Goal: Information Seeking & Learning: Find specific fact

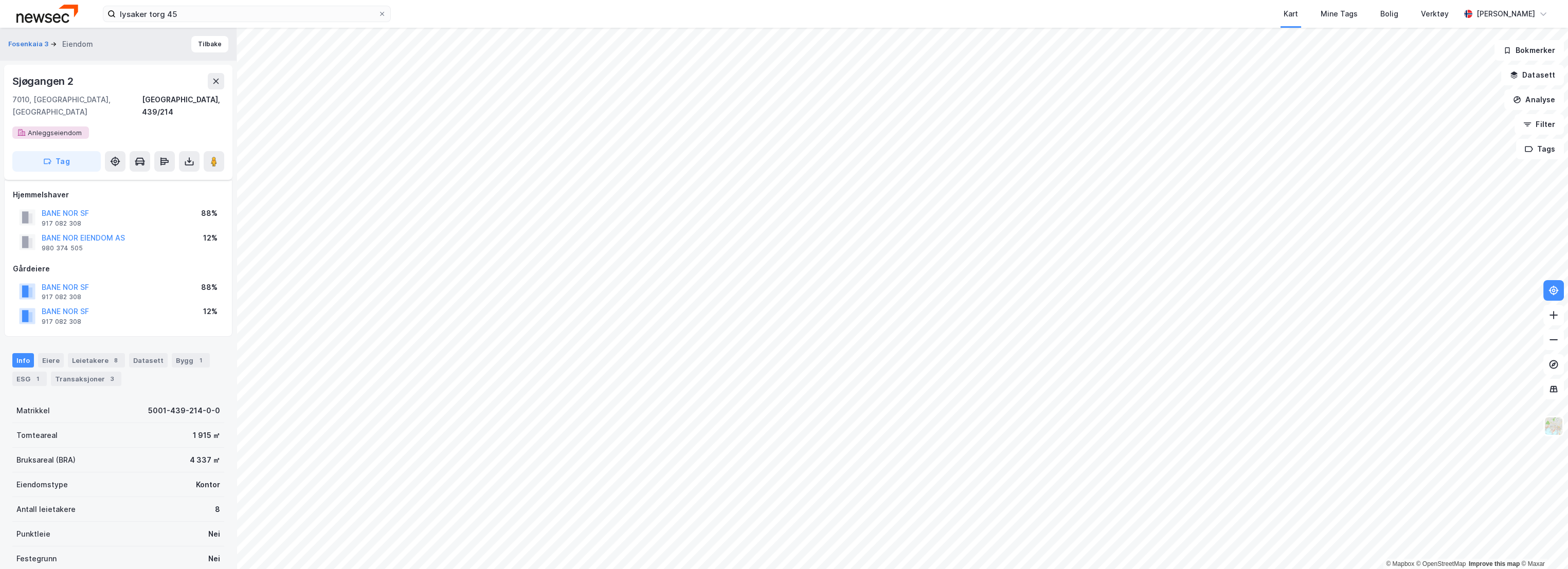
scroll to position [115, 0]
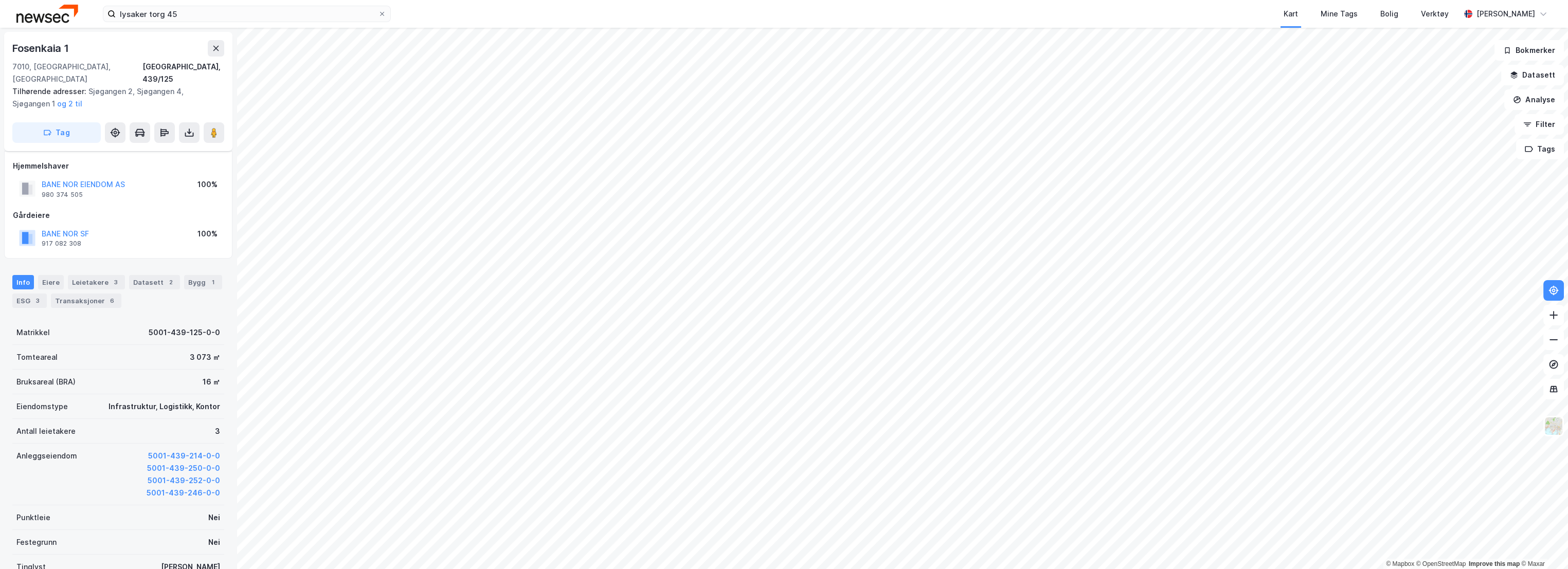
scroll to position [115, 0]
drag, startPoint x: 66, startPoint y: 175, endPoint x: 41, endPoint y: 171, distance: 25.3
click at [41, 178] on div "BANE NOR EIENDOM AS 980 374 505" at bounding box center [83, 189] width 83 height 21
copy div "BANE NOR EIENDOM AS 980 374 505"
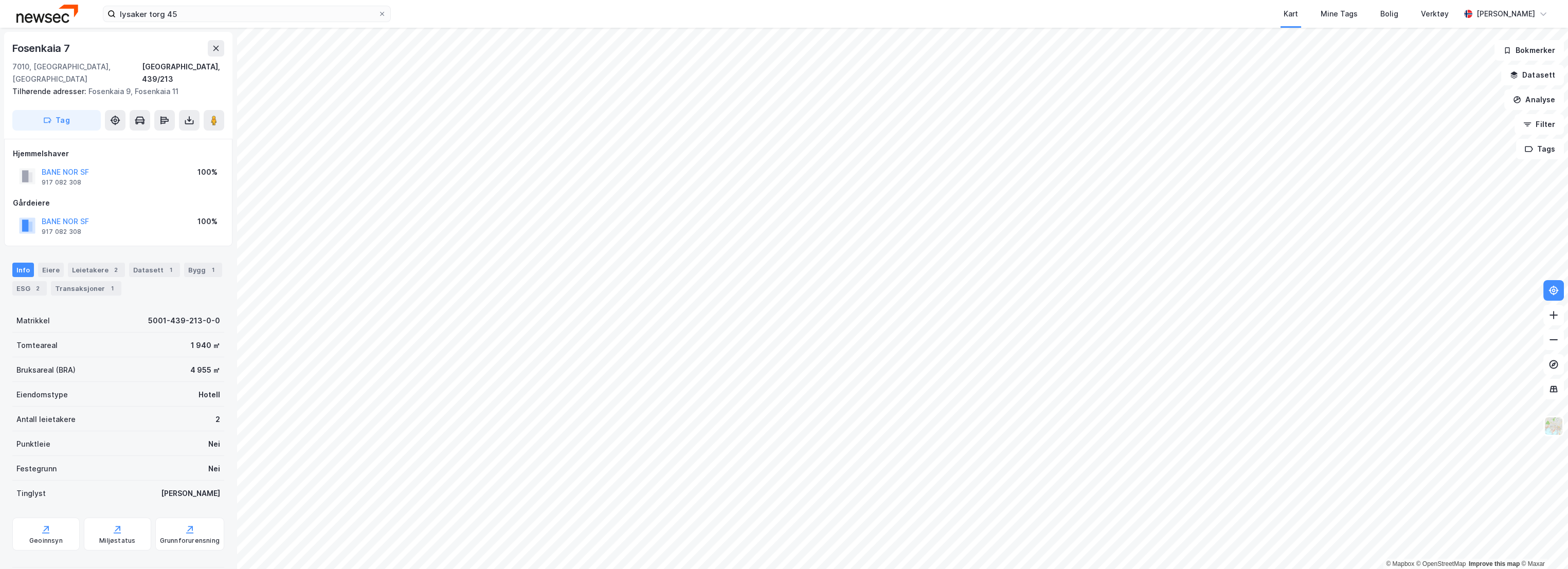
click at [27, 9] on img at bounding box center [47, 14] width 61 height 18
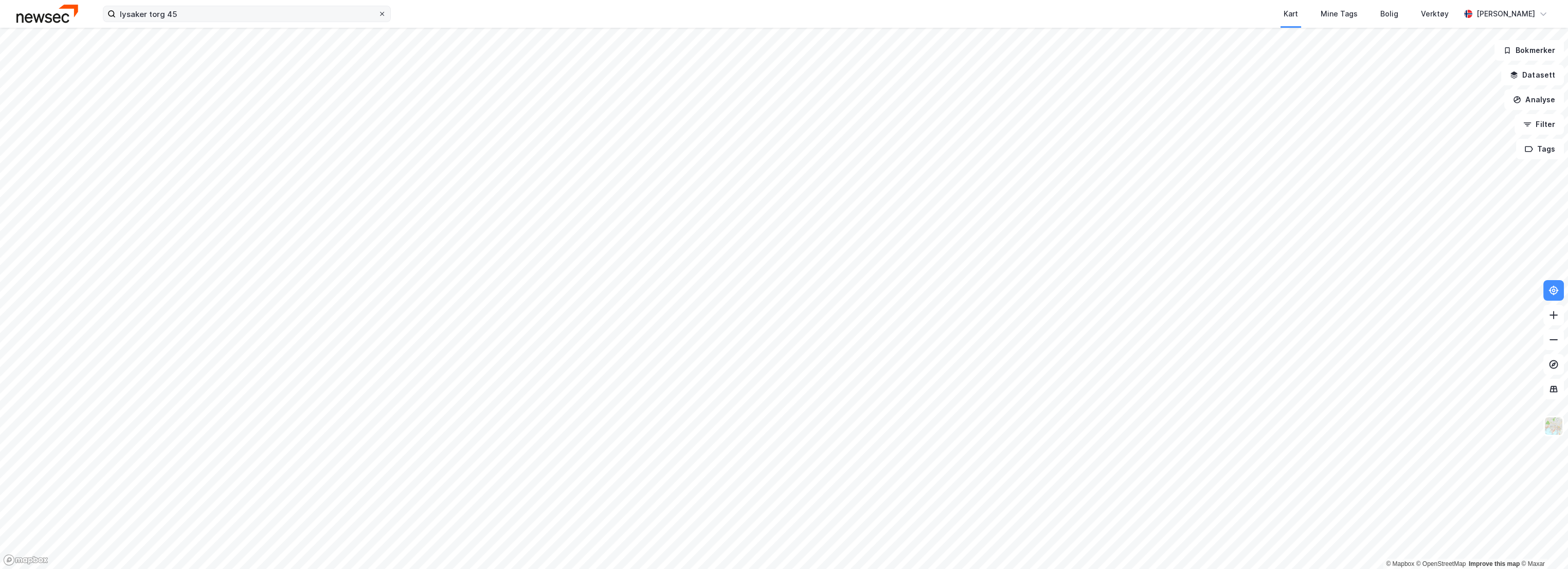
click at [383, 12] on icon at bounding box center [382, 14] width 6 height 6
click at [378, 12] on input "lysaker torg 45" at bounding box center [247, 13] width 262 height 15
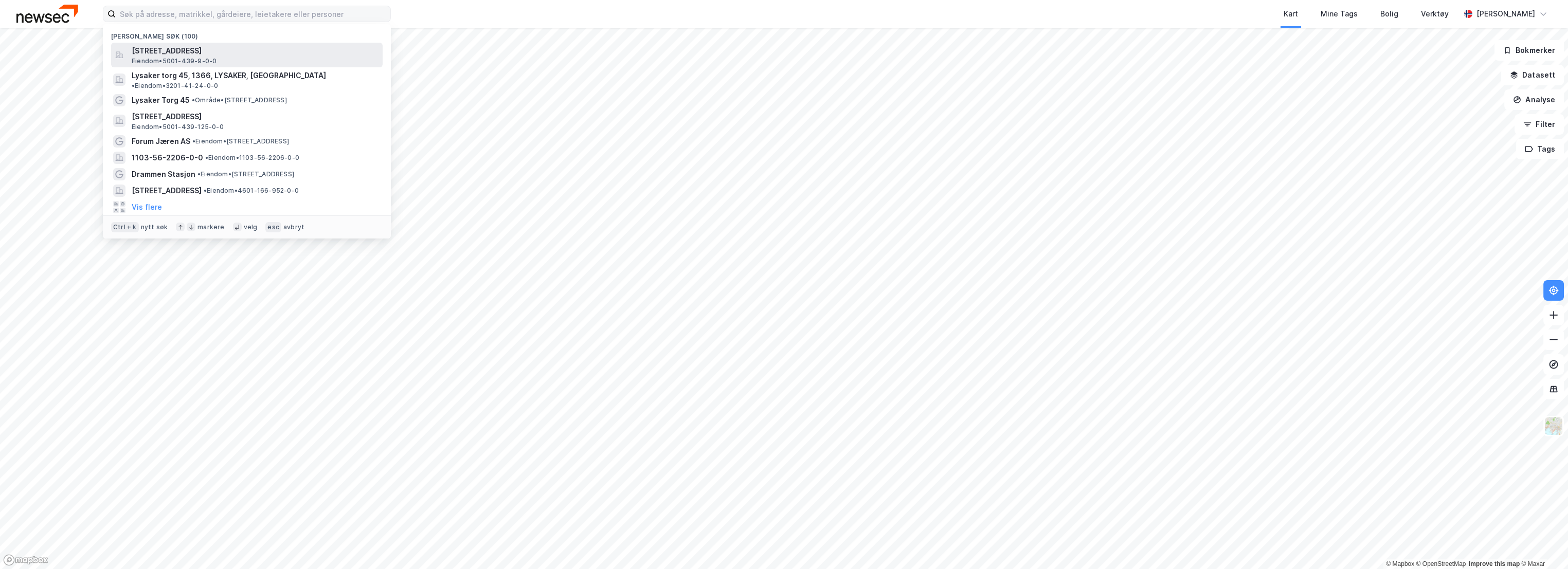
click at [254, 60] on div "[STREET_ADDRESS] Eiendom • 5001-439-9-0-0" at bounding box center [256, 55] width 249 height 21
